Goal: Check status: Check status

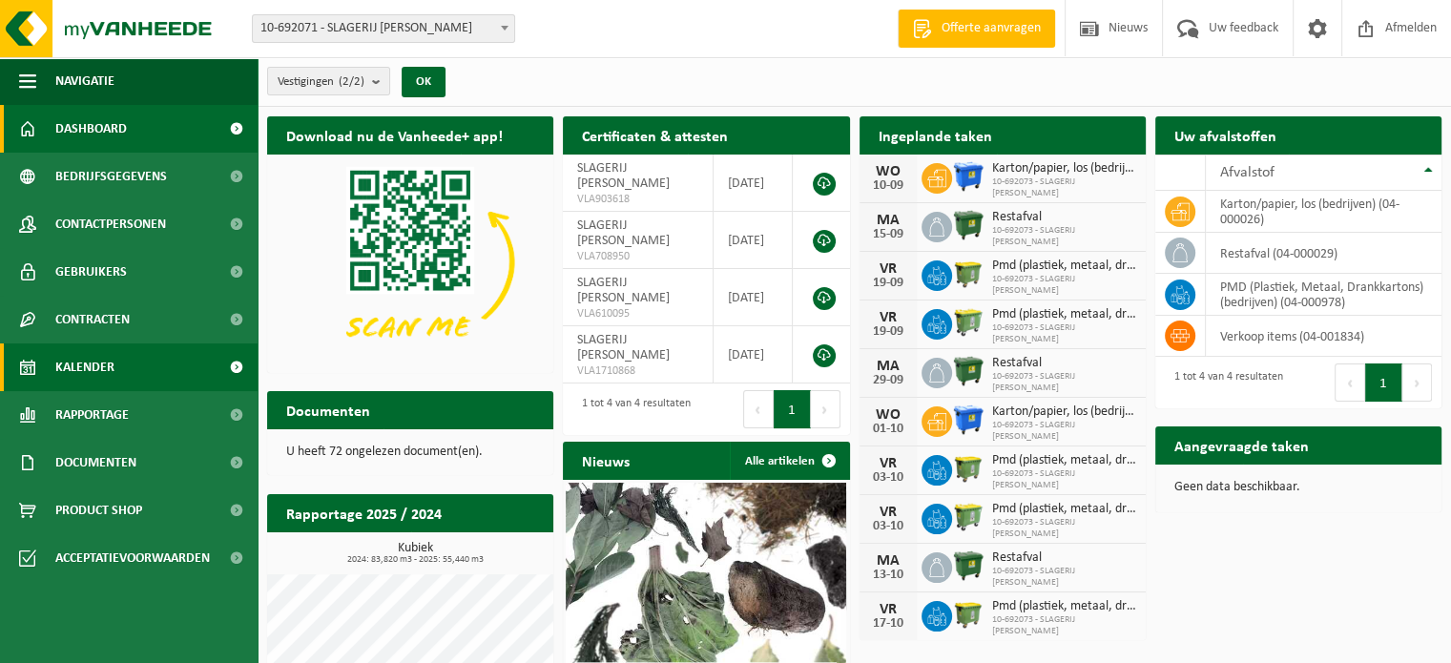
click at [89, 369] on span "Kalender" at bounding box center [84, 367] width 59 height 48
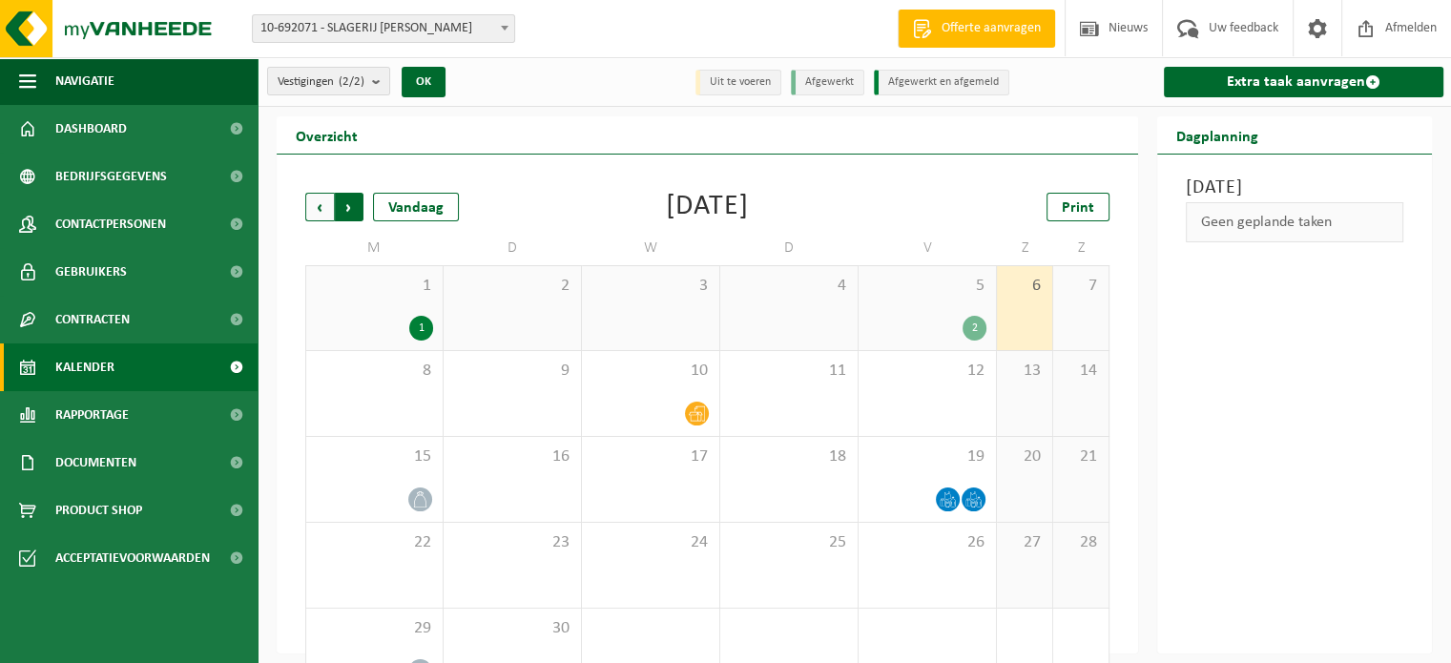
click at [317, 201] on span "Vorige" at bounding box center [319, 207] width 29 height 29
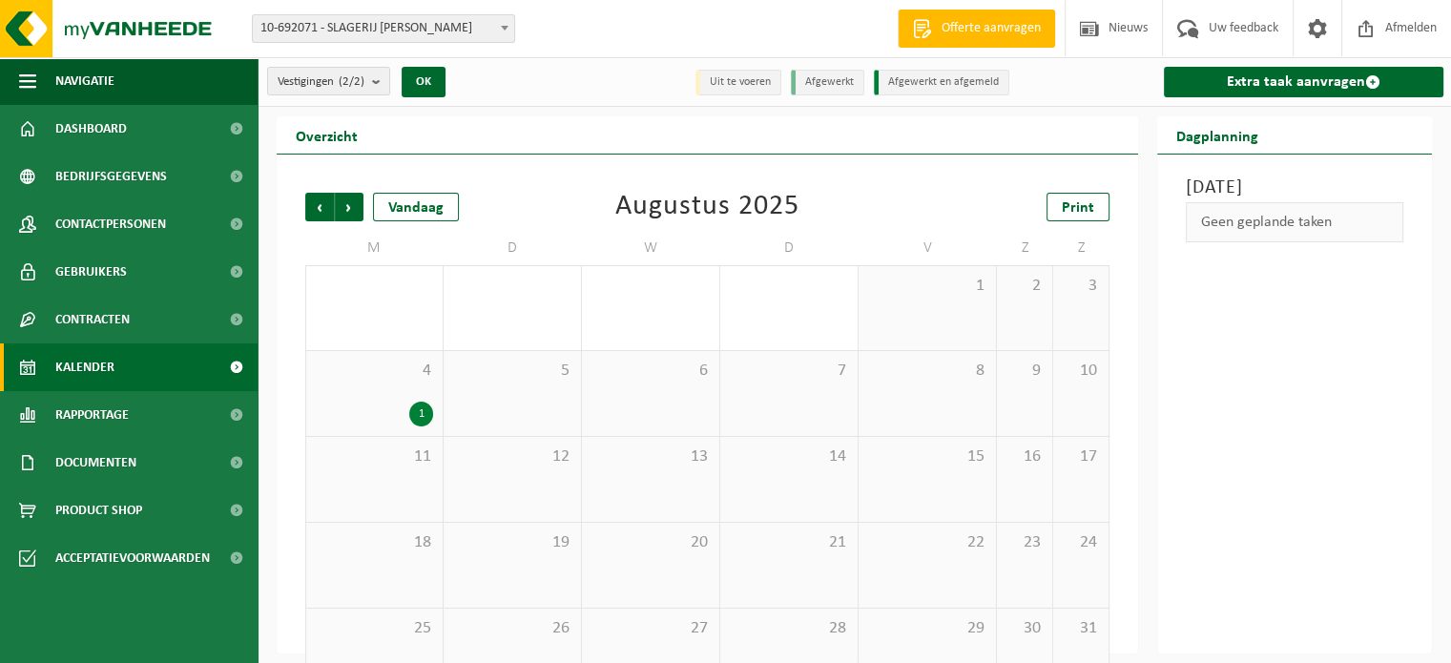
scroll to position [50, 0]
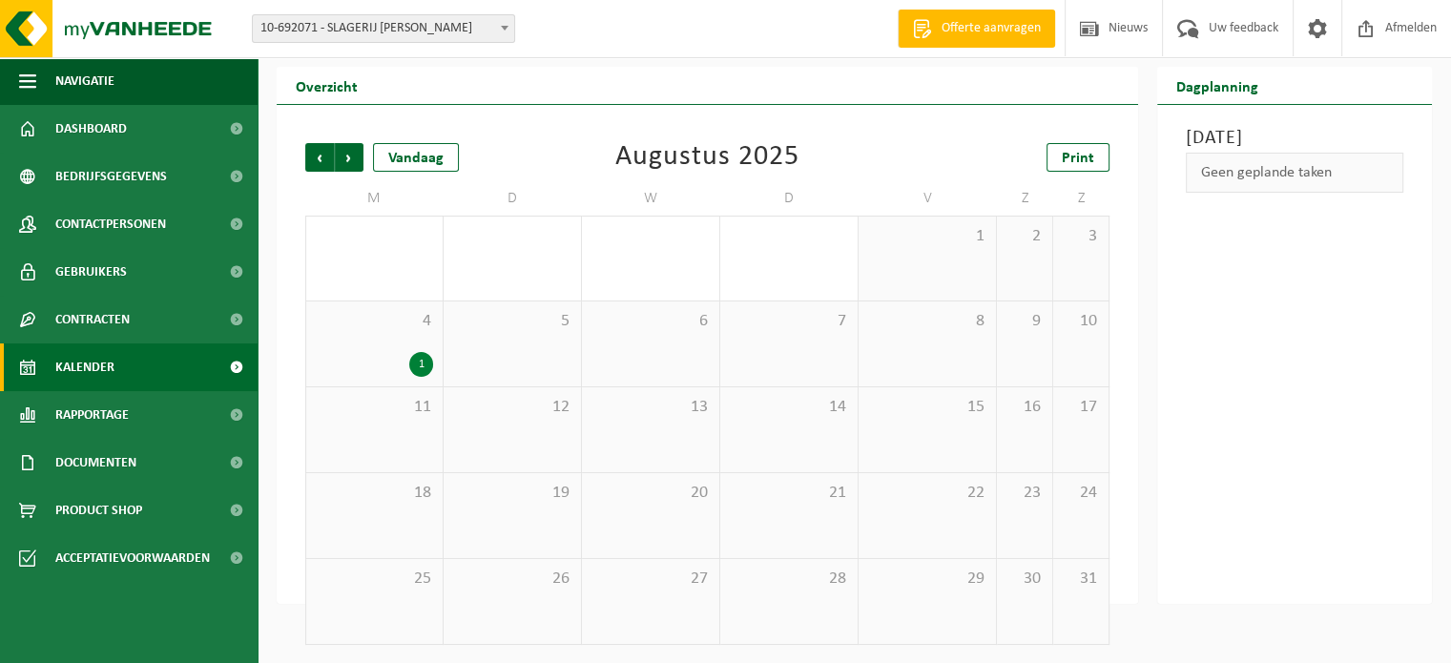
click at [416, 365] on div "1" at bounding box center [421, 364] width 24 height 25
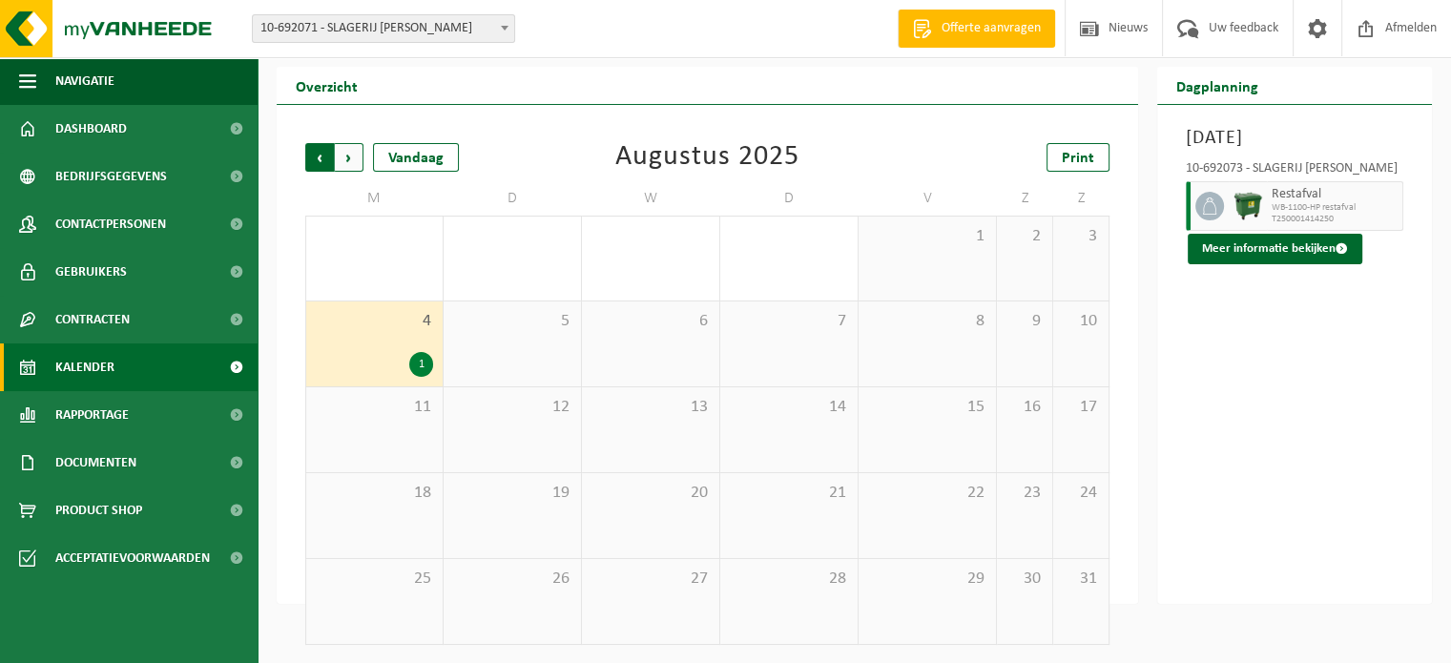
click at [344, 152] on span "Volgende" at bounding box center [349, 157] width 29 height 29
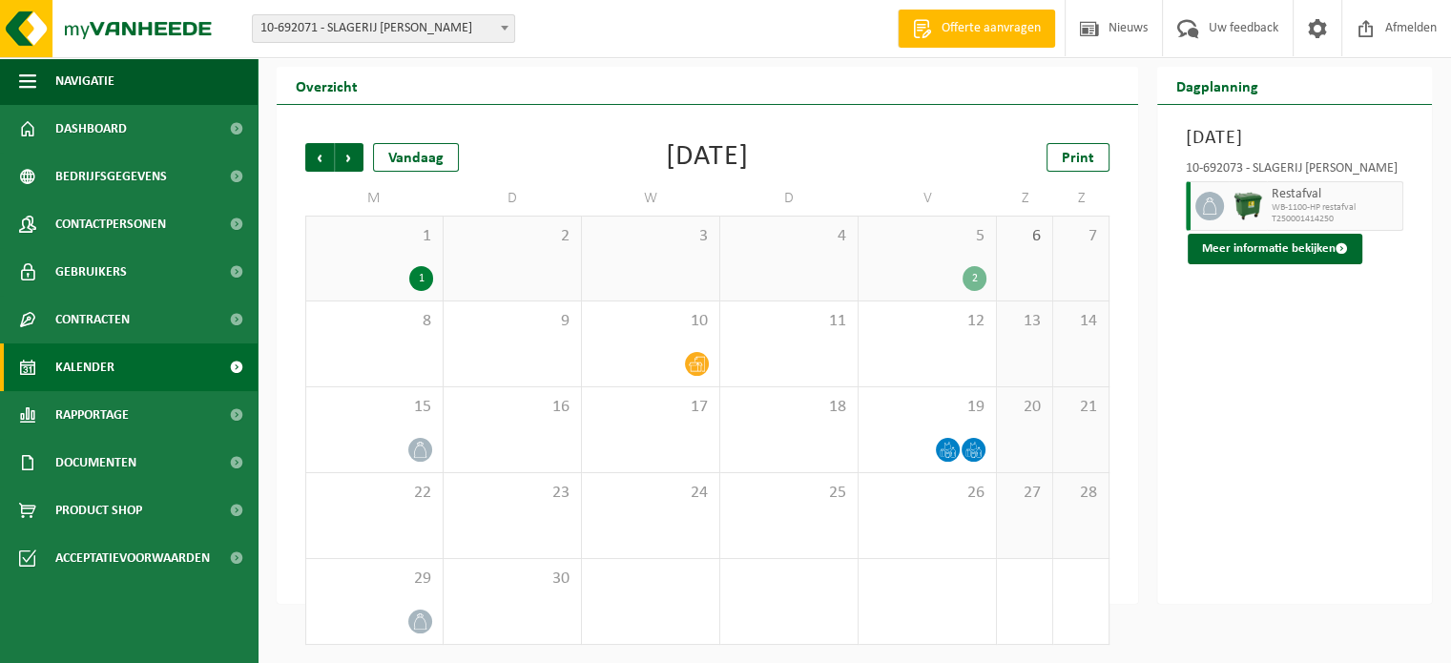
click at [969, 268] on div "2" at bounding box center [974, 278] width 24 height 25
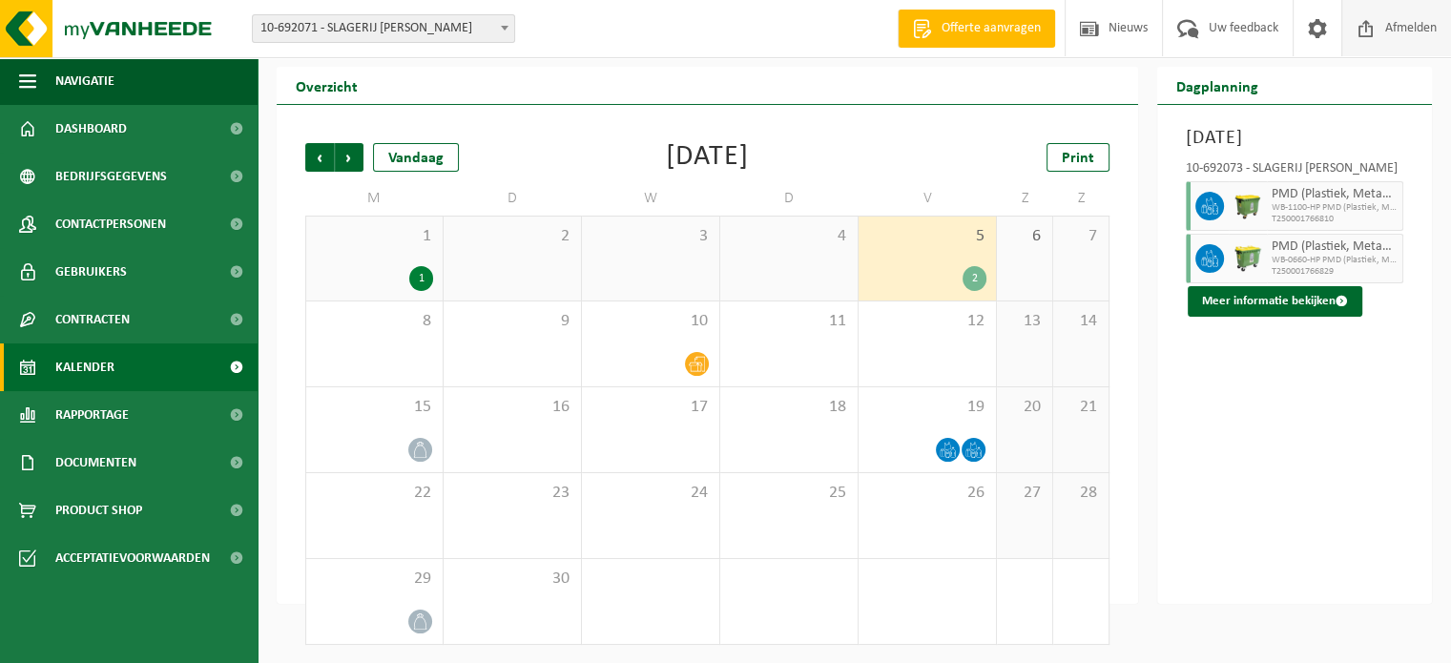
click at [1398, 29] on span "Afmelden" at bounding box center [1410, 28] width 61 height 56
